Goal: Check status: Check status

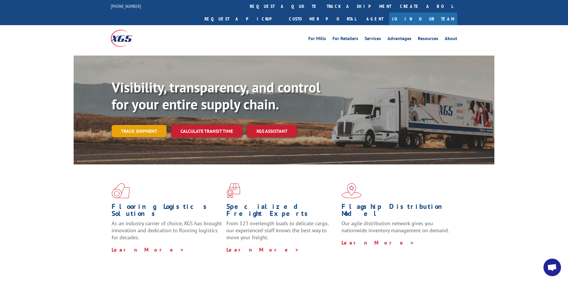
click at [154, 125] on link "Track shipment" at bounding box center [139, 131] width 55 height 12
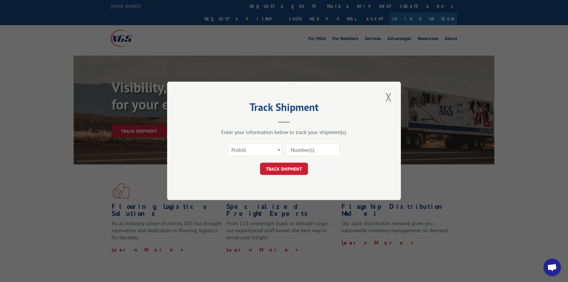
click at [302, 154] on input at bounding box center [313, 150] width 54 height 12
paste input "17512744"
type input "17512744"
click at [290, 166] on button "TRACK SHIPMENT" at bounding box center [284, 169] width 48 height 12
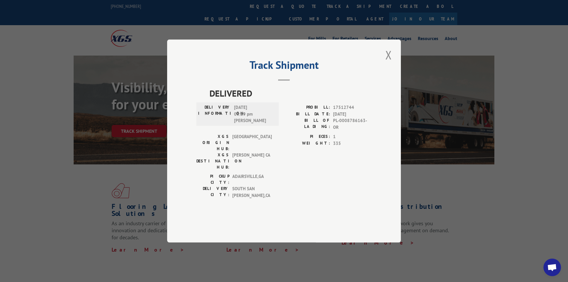
scroll to position [73, 0]
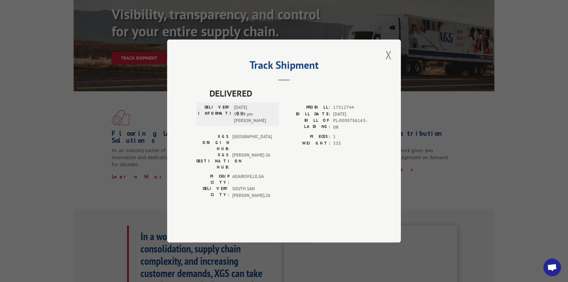
click at [251, 120] on span "08/12/2025 03:19 pm Ennes" at bounding box center [253, 114] width 39 height 20
copy span "08/12/2025"
click at [289, 217] on div "Track Shipment DELIVERED DELIVERY INFORMATION: 08/12/2025 03:19 pm Ennes PROBIL…" at bounding box center [284, 140] width 234 height 203
